Goal: Task Accomplishment & Management: Complete application form

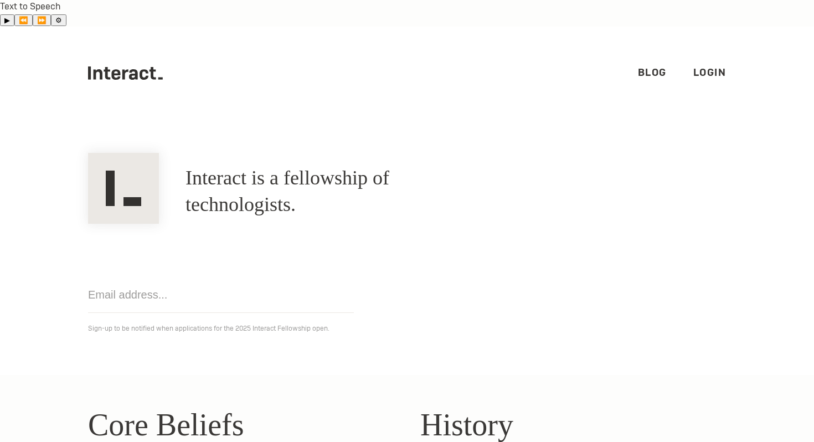
click at [157, 277] on input "email" at bounding box center [221, 295] width 266 height 36
type input "[EMAIL_ADDRESS][DOMAIN_NAME]"
click at [290, 344] on section "Interact is a fellowship of technologists. A fellowship of technologists. gia-b…" at bounding box center [407, 247] width 814 height 255
click at [285, 277] on input "[EMAIL_ADDRESS][DOMAIN_NAME]" at bounding box center [221, 295] width 266 height 36
click at [433, 249] on div "gia-bao.dam@yale.edu Get notified Sign-up to be notified when applications for …" at bounding box center [407, 279] width 665 height 111
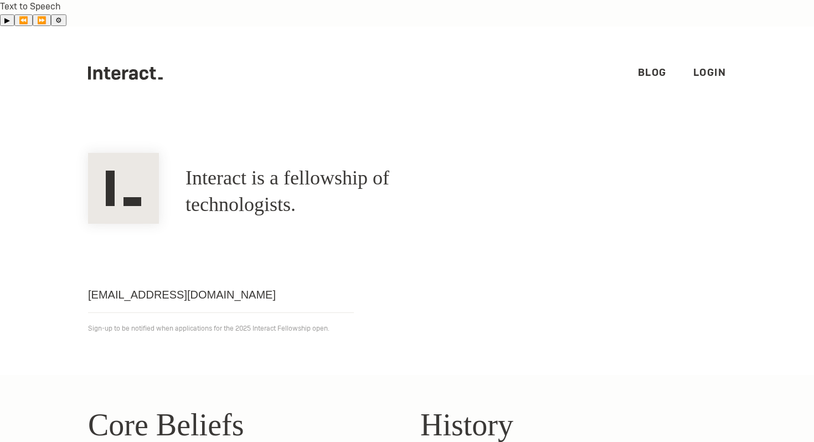
click at [653, 66] on link "Blog" at bounding box center [652, 72] width 29 height 13
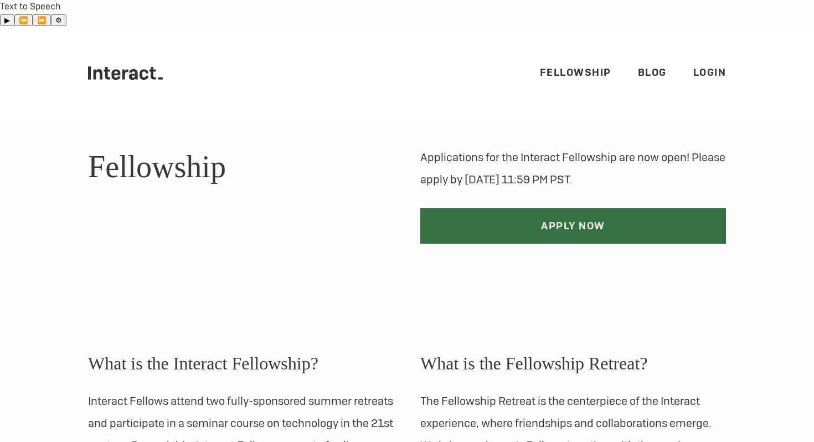
click at [451, 209] on link "Apply Now" at bounding box center [573, 225] width 306 height 35
